Goal: Task Accomplishment & Management: Manage account settings

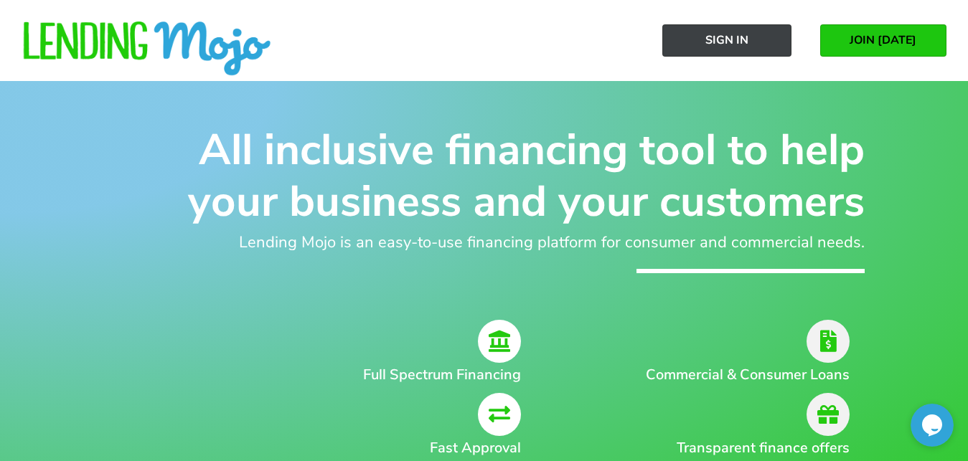
drag, startPoint x: 732, startPoint y: 45, endPoint x: 733, endPoint y: 52, distance: 7.3
click at [733, 45] on span "Sign In" at bounding box center [726, 40] width 43 height 13
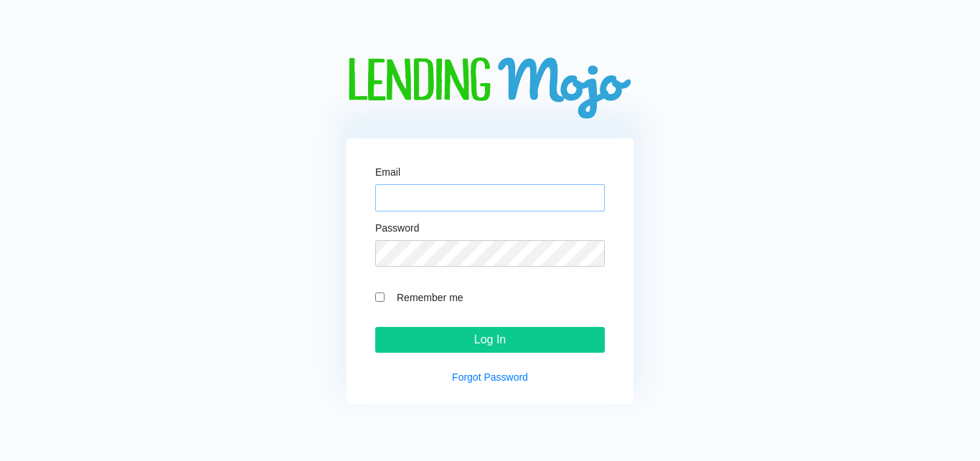
click at [467, 188] on input "Email" at bounding box center [490, 197] width 230 height 27
type input "[EMAIL_ADDRESS][DOMAIN_NAME]"
click at [379, 296] on input "Remember me" at bounding box center [379, 297] width 9 height 9
checkbox input "true"
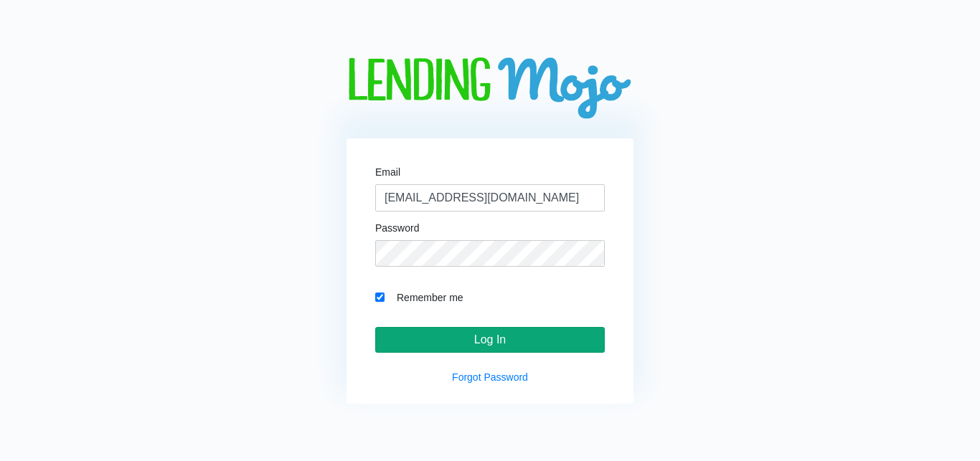
click at [474, 341] on input "Log In" at bounding box center [490, 340] width 230 height 26
